Goal: Transaction & Acquisition: Purchase product/service

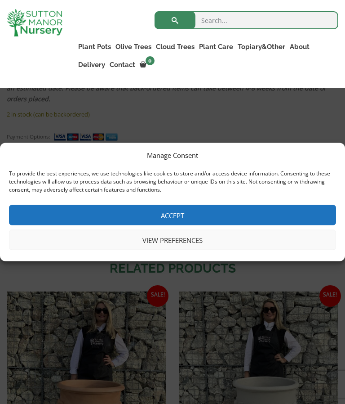
click at [172, 215] on button "Accept" at bounding box center [172, 215] width 327 height 20
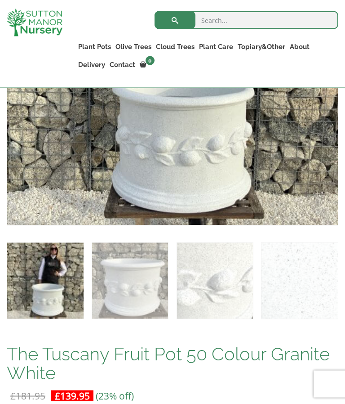
scroll to position [529, 0]
click at [0, 0] on link "The Milan Pots" at bounding box center [0, 0] width 0 height 0
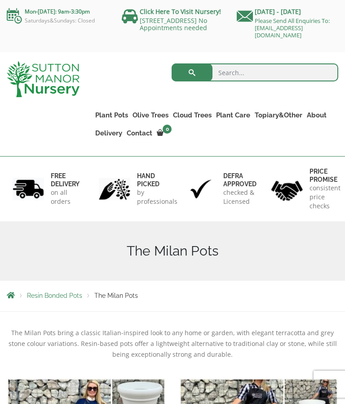
click at [0, 0] on link "100% Italian Terracotta" at bounding box center [0, 0] width 0 height 0
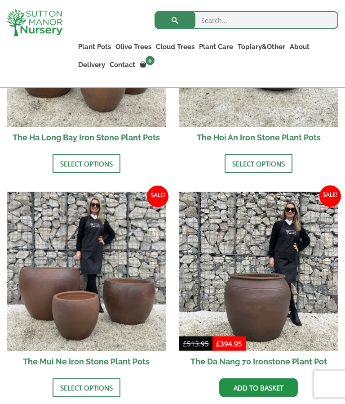
scroll to position [491, 0]
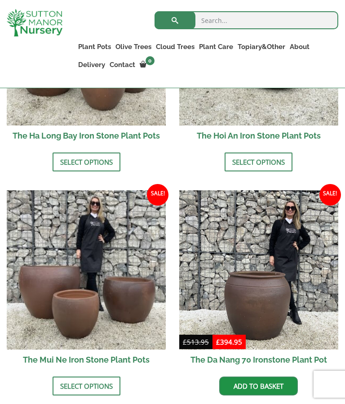
click at [101, 394] on link "Select options" at bounding box center [87, 385] width 68 height 19
